Goal: Task Accomplishment & Management: Manage account settings

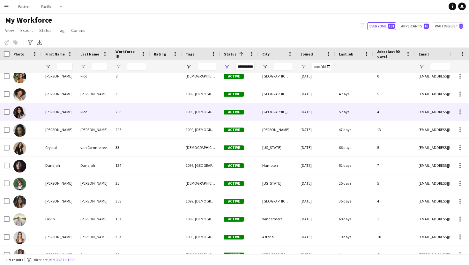
scroll to position [372, 0]
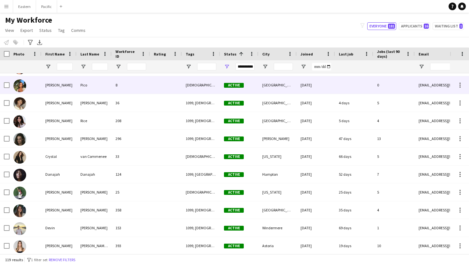
click at [93, 91] on div "Pico" at bounding box center [94, 85] width 35 height 18
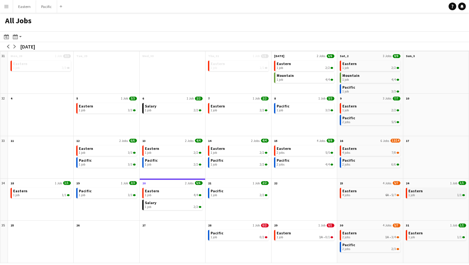
click at [436, 196] on div "1 job 1/1" at bounding box center [436, 195] width 56 height 4
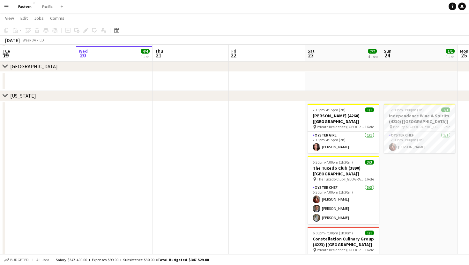
scroll to position [164, 0]
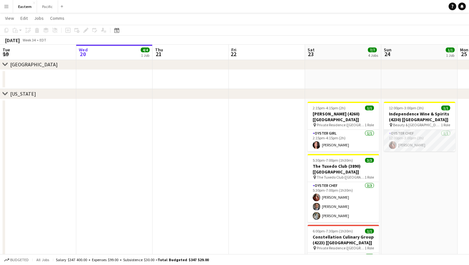
click at [415, 142] on app-card-role "Oyster Chef 1/1 12:00pm-3:00pm (3h) Agnes Artych" at bounding box center [419, 141] width 71 height 22
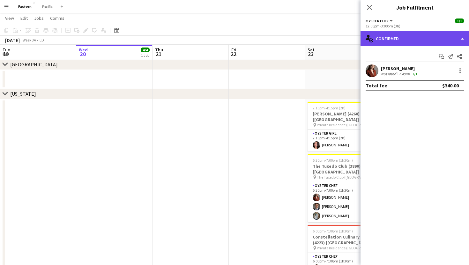
click at [433, 43] on div "single-neutral-actions-check-2 Confirmed" at bounding box center [414, 38] width 108 height 15
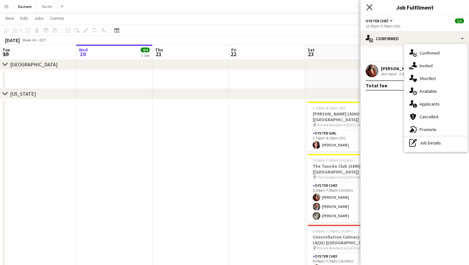
click at [369, 7] on icon "Close pop-in" at bounding box center [369, 7] width 6 height 6
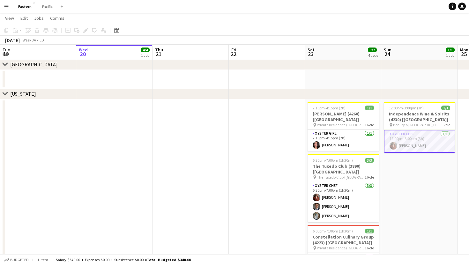
click at [423, 142] on app-card-role "Oyster Chef 1/1 12:00pm-3:00pm (3h) Agnes Artych" at bounding box center [419, 141] width 71 height 23
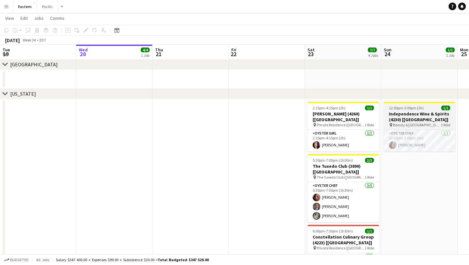
click at [440, 121] on h3 "Independence Wine & Spirits (4230) [NYC]" at bounding box center [419, 116] width 71 height 11
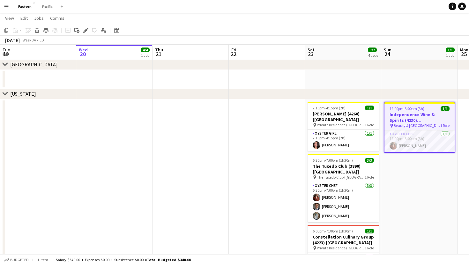
click at [432, 126] on div "pin Beauty & Essex NY 1 Role" at bounding box center [419, 125] width 70 height 5
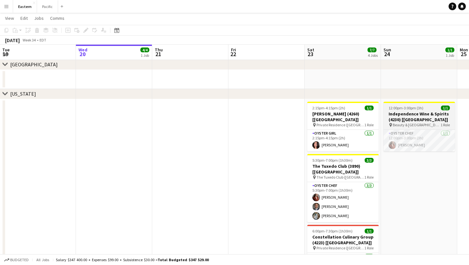
click at [435, 111] on h3 "Independence Wine & Spirits (4230) [NYC]" at bounding box center [418, 116] width 71 height 11
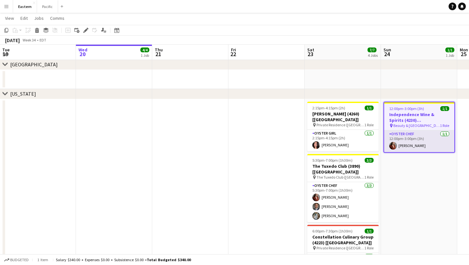
click at [403, 142] on app-card-role "Oyster Chef 1/1 12:00pm-3:00pm (3h) Agnes Artych" at bounding box center [419, 141] width 70 height 22
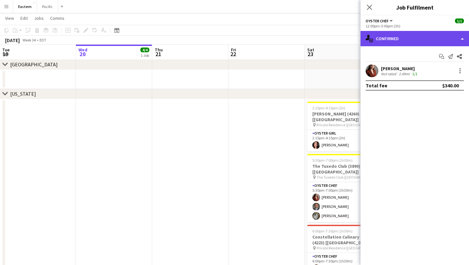
click at [436, 33] on div "single-neutral-actions-check-2 Confirmed" at bounding box center [414, 38] width 108 height 15
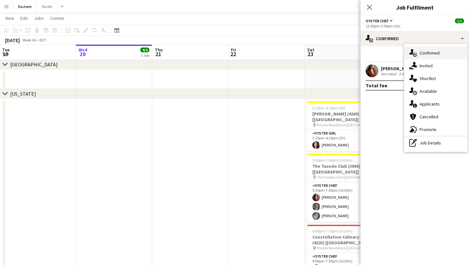
click at [441, 54] on div "single-neutral-actions-check-2 Confirmed" at bounding box center [435, 53] width 63 height 13
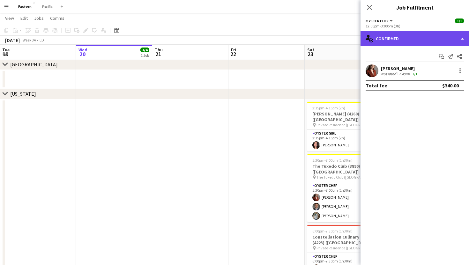
click at [423, 34] on div "single-neutral-actions-check-2 Confirmed" at bounding box center [414, 38] width 108 height 15
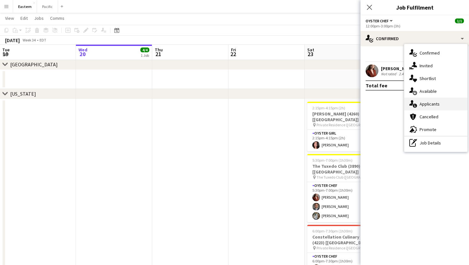
click at [430, 100] on div "single-neutral-actions-information Applicants" at bounding box center [435, 104] width 63 height 13
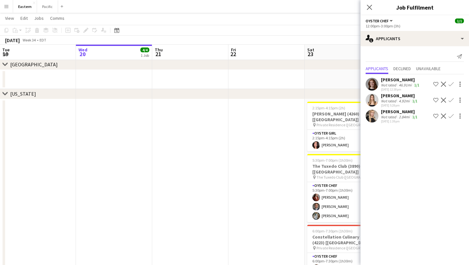
click at [431, 133] on mat-expansion-panel "users2 Applicants Send notification Applicants Declined Unavailable Caitlin Fin…" at bounding box center [414, 155] width 108 height 219
